Goal: Information Seeking & Learning: Learn about a topic

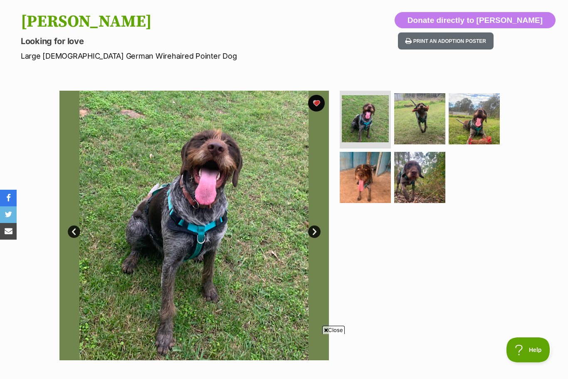
scroll to position [81, 0]
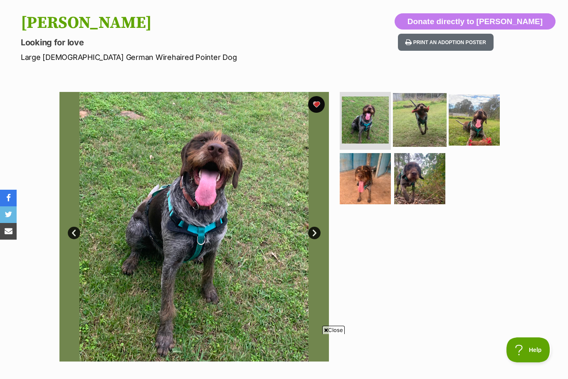
click at [426, 126] on img at bounding box center [420, 120] width 54 height 54
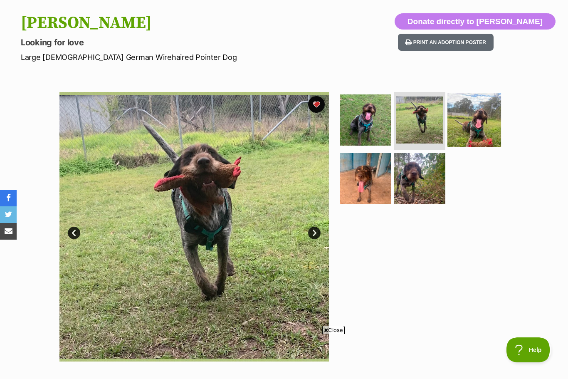
click at [486, 124] on img at bounding box center [474, 120] width 54 height 54
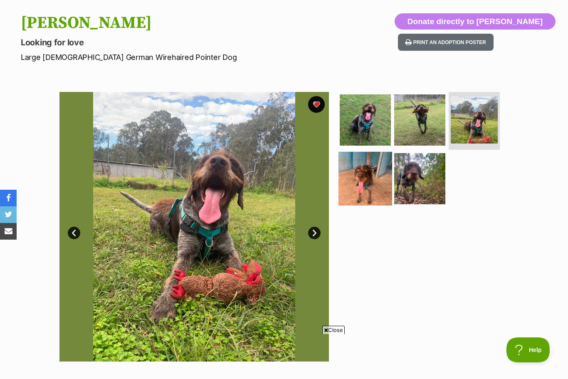
click at [380, 181] on img at bounding box center [365, 179] width 54 height 54
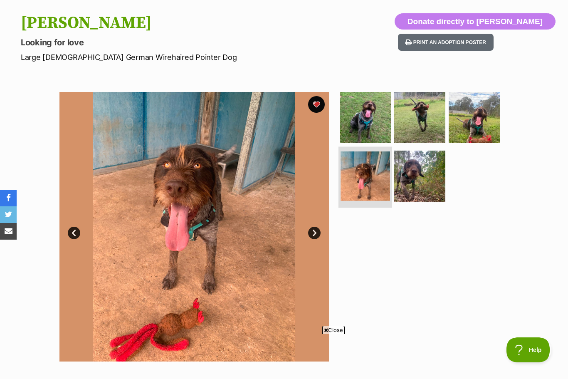
scroll to position [0, 0]
click at [431, 178] on img at bounding box center [420, 176] width 54 height 54
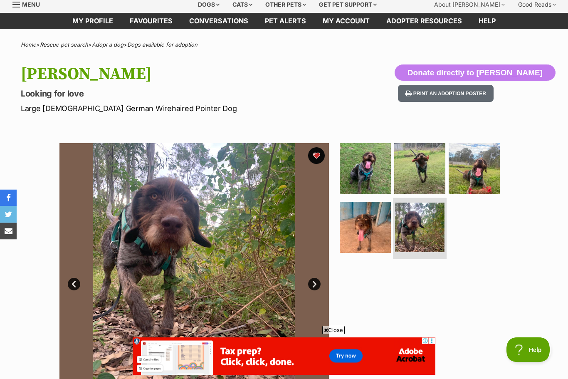
scroll to position [30, 0]
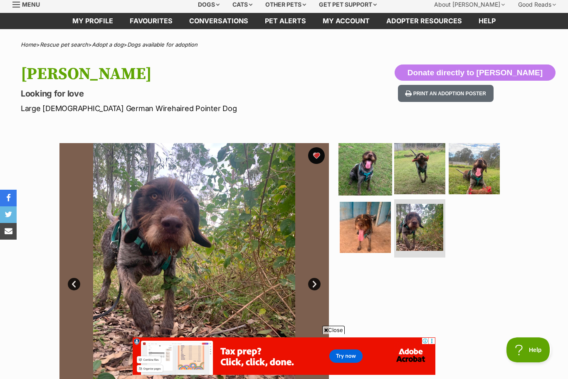
click at [378, 164] on img at bounding box center [365, 168] width 54 height 54
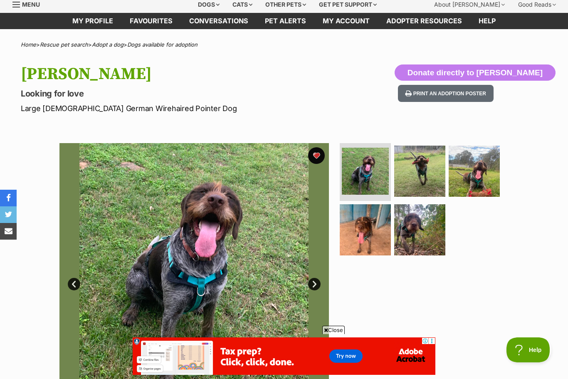
click at [318, 278] on link "Next" at bounding box center [314, 284] width 12 height 12
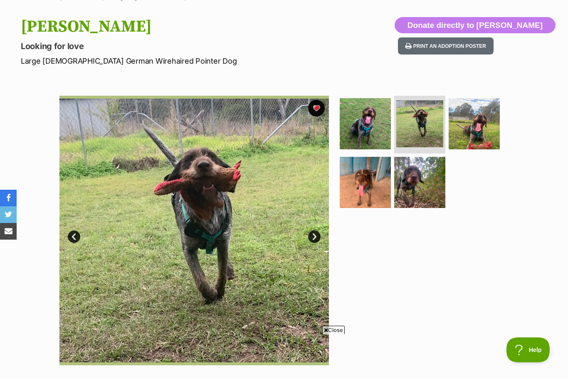
scroll to position [0, 0]
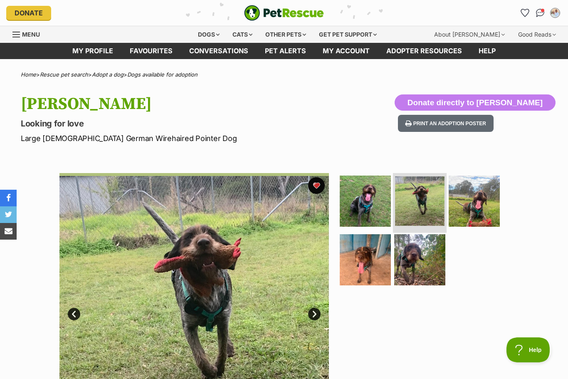
click at [418, 211] on img at bounding box center [419, 200] width 49 height 49
click at [433, 203] on img at bounding box center [419, 200] width 49 height 49
click at [485, 199] on img at bounding box center [474, 201] width 54 height 54
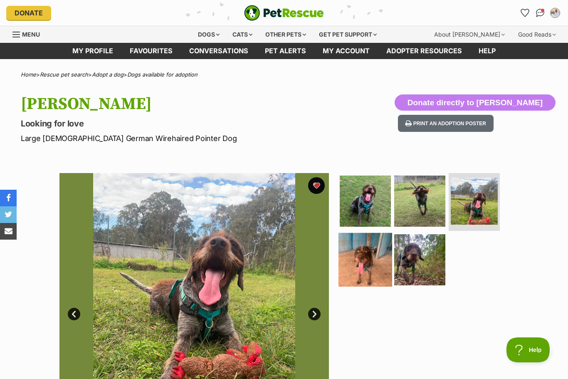
click at [375, 260] on img at bounding box center [365, 260] width 54 height 54
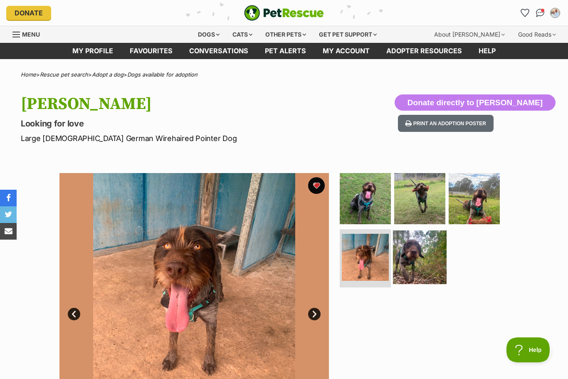
click at [445, 249] on img at bounding box center [420, 257] width 54 height 54
